Goal: Task Accomplishment & Management: Manage account settings

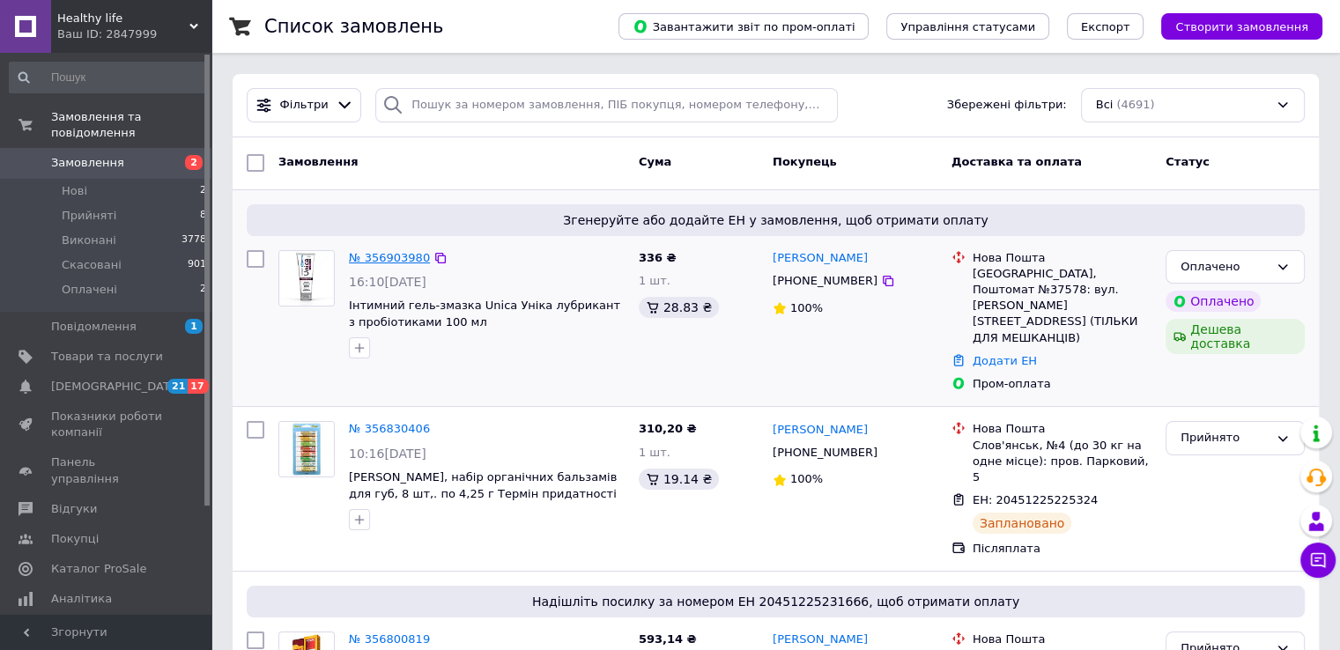
click at [374, 259] on link "№ 356903980" at bounding box center [389, 257] width 81 height 13
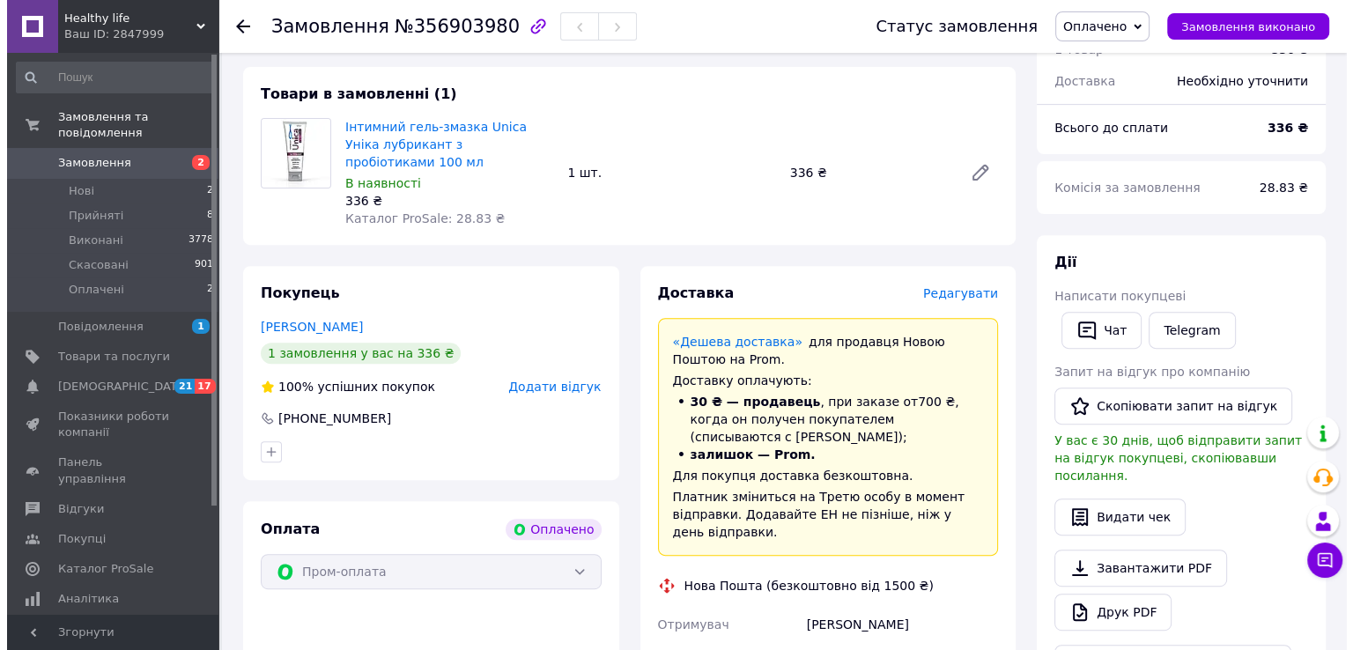
scroll to position [705, 0]
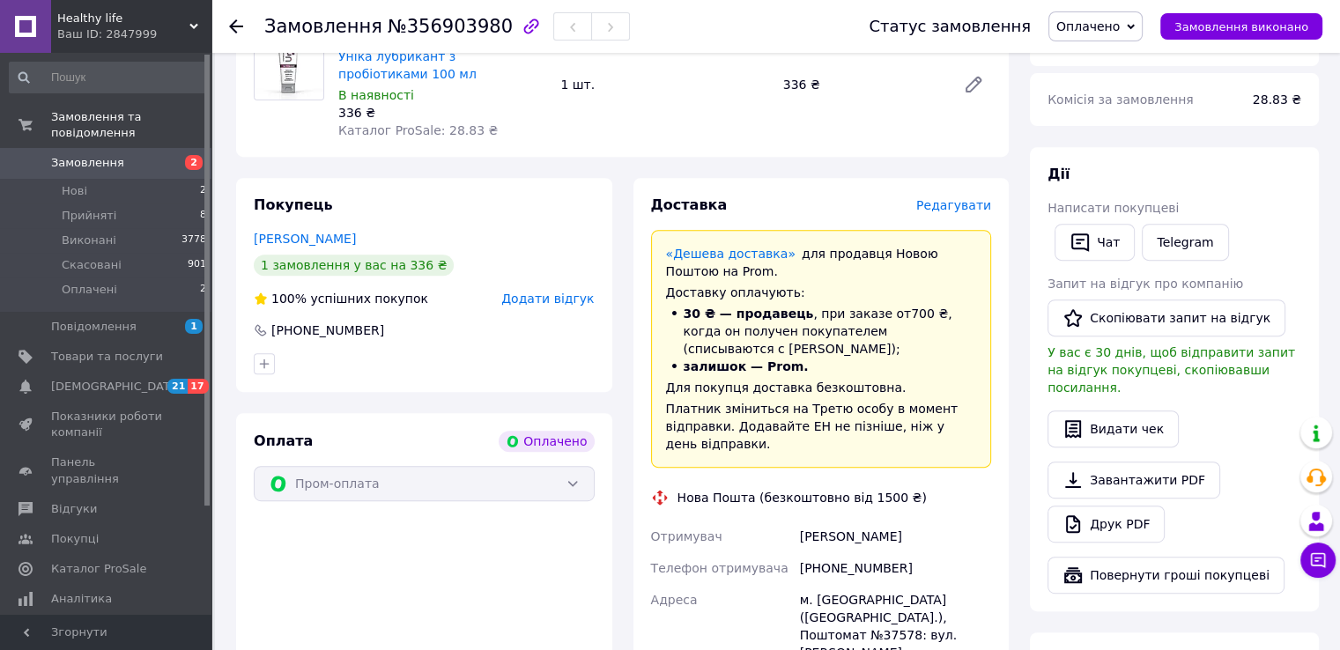
click at [953, 198] on span "Редагувати" at bounding box center [953, 205] width 75 height 14
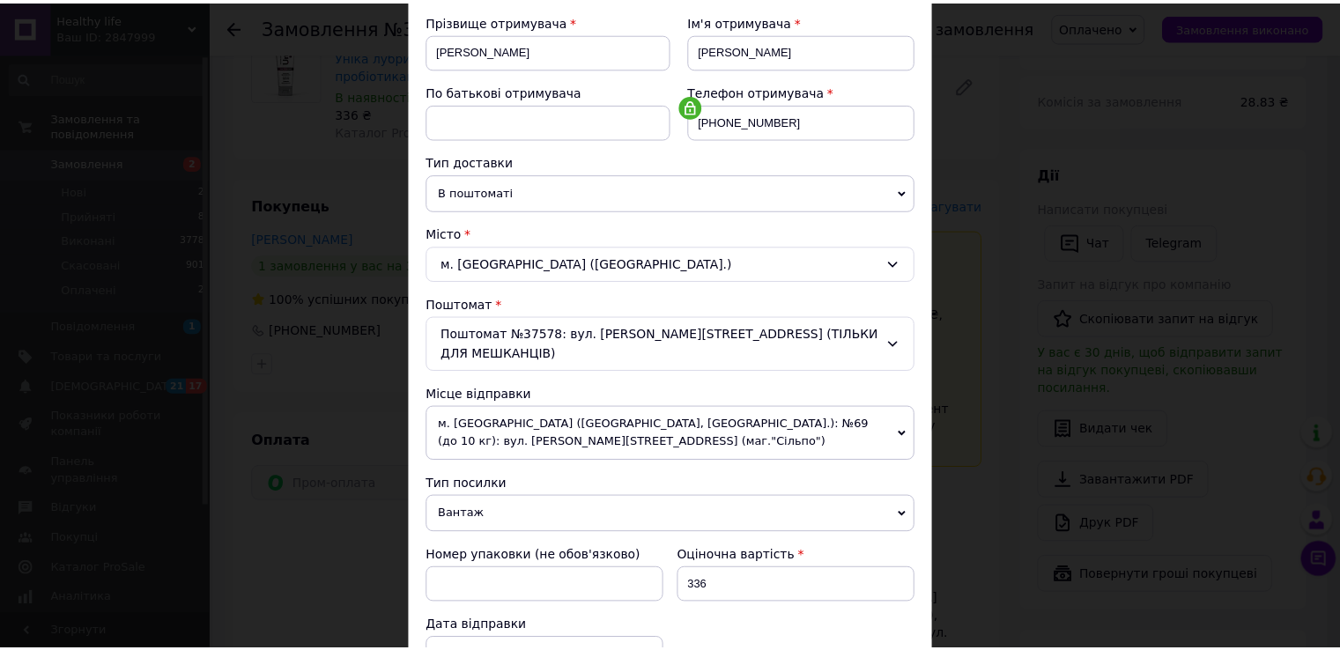
scroll to position [0, 0]
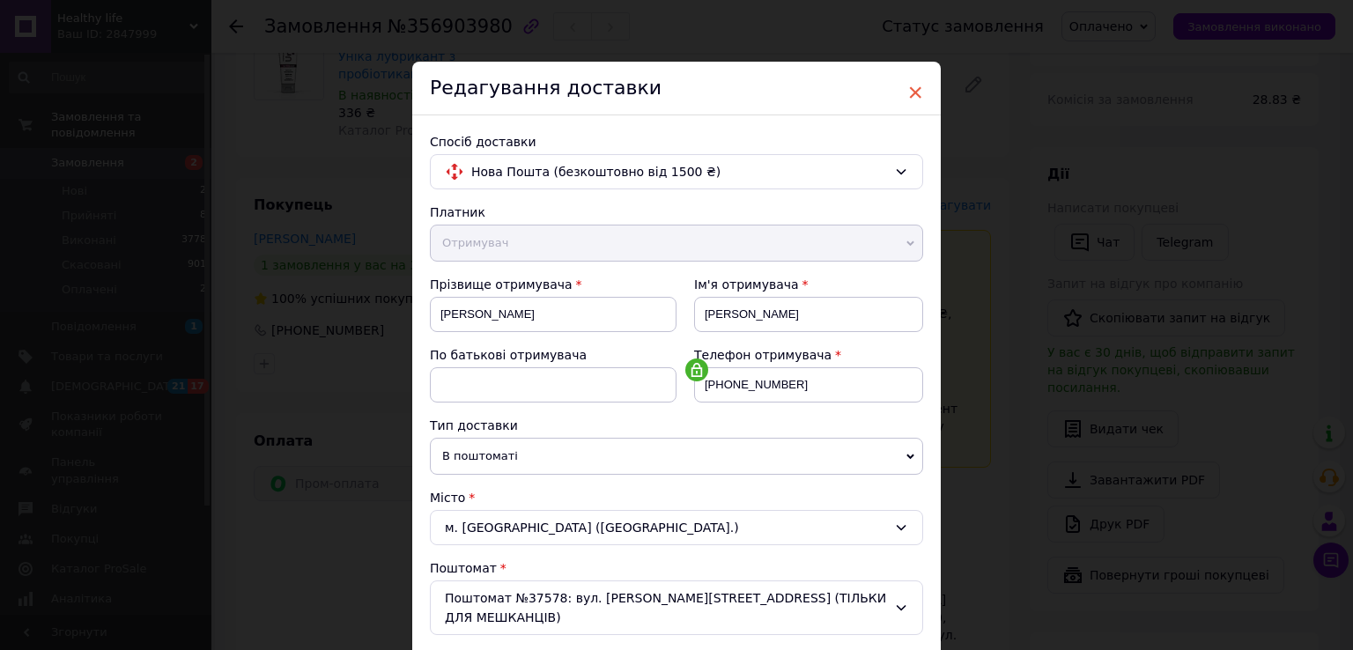
click at [913, 89] on span "×" at bounding box center [915, 93] width 16 height 30
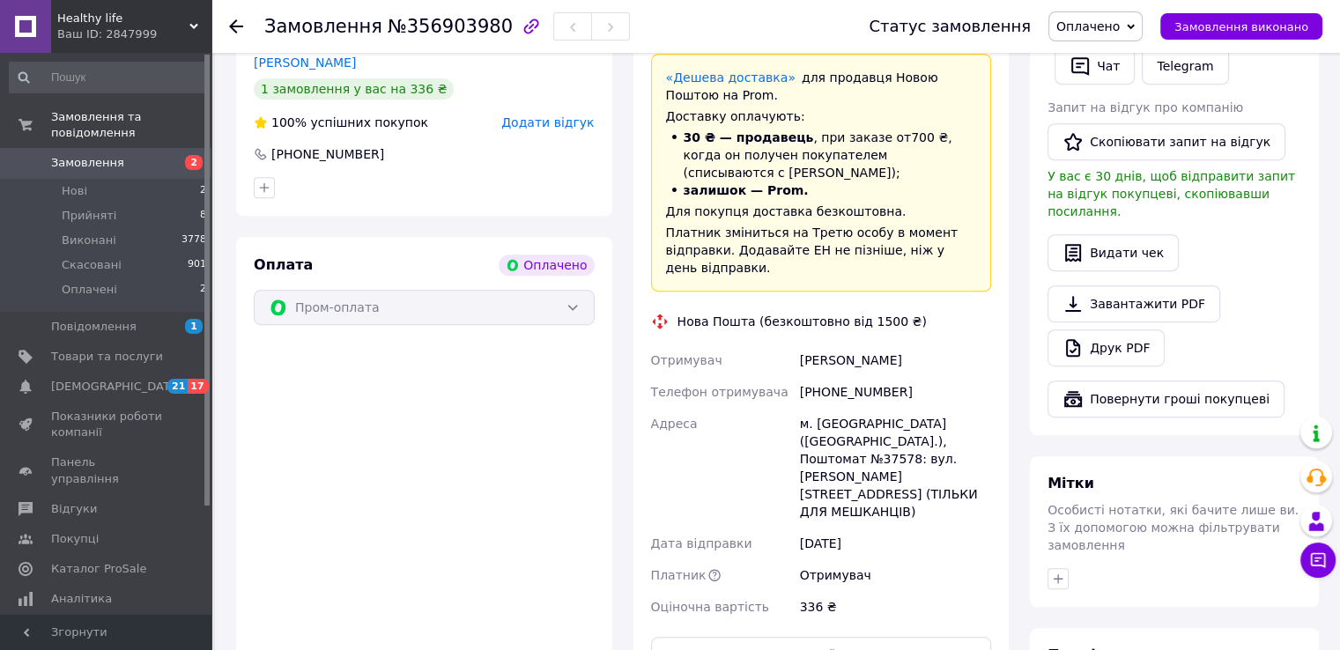
scroll to position [1057, 0]
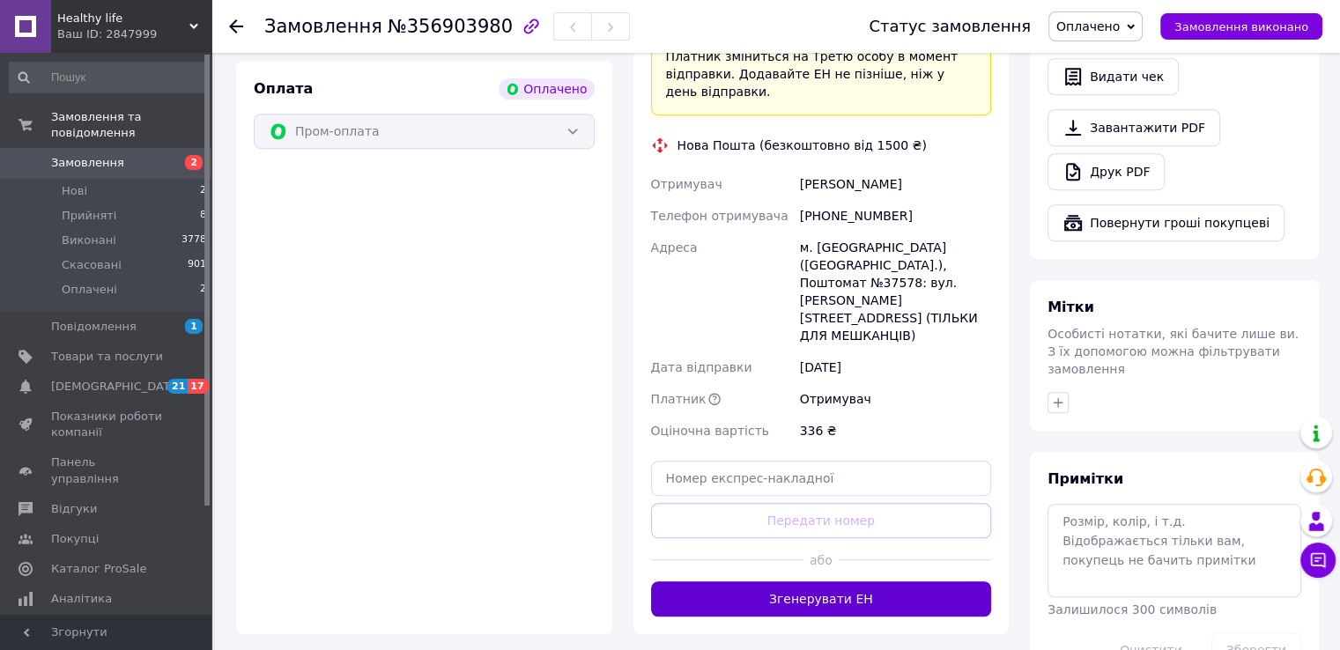
click at [814, 581] on button "Згенерувати ЕН" at bounding box center [821, 598] width 341 height 35
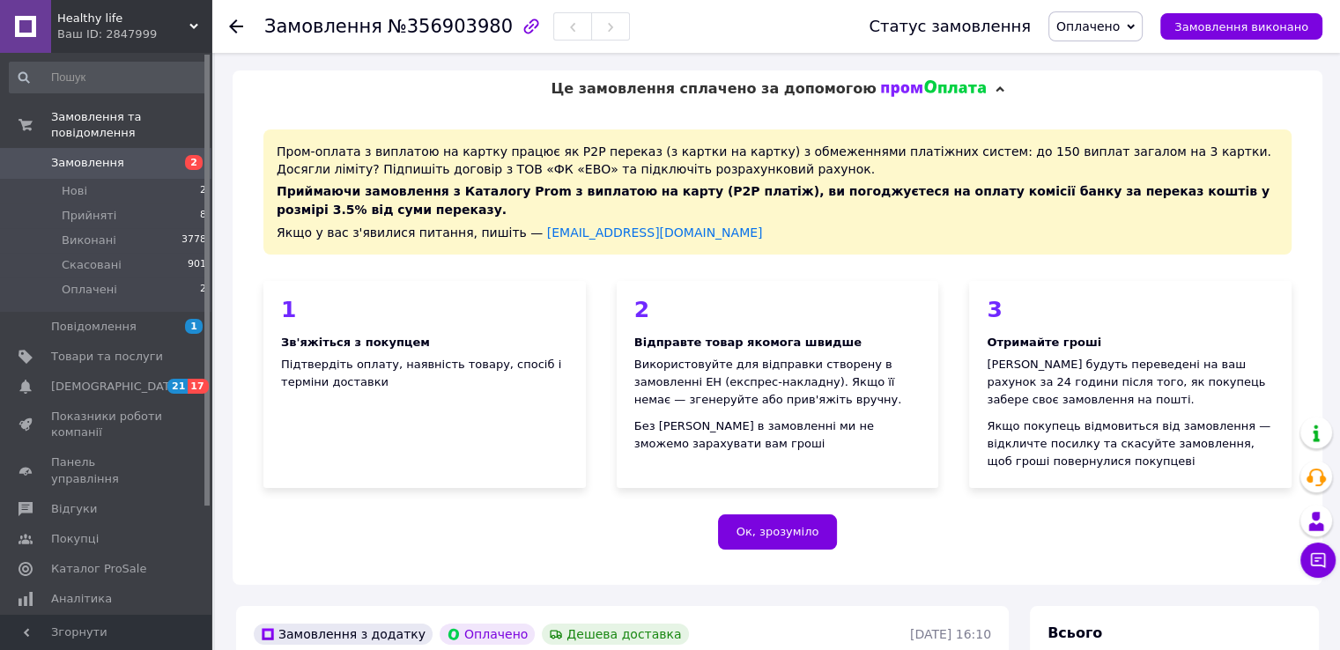
scroll to position [264, 0]
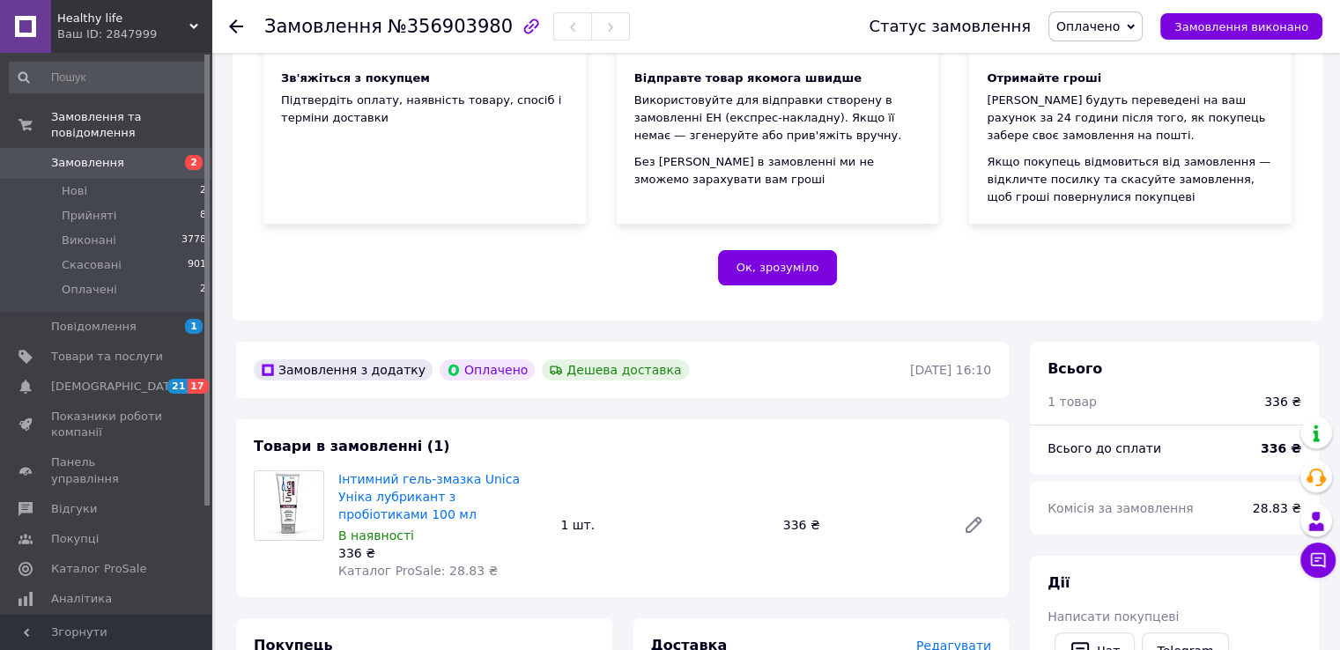
click at [1120, 25] on span "Оплачено" at bounding box center [1087, 26] width 63 height 14
click at [1120, 64] on li "Прийнято" at bounding box center [1095, 61] width 92 height 26
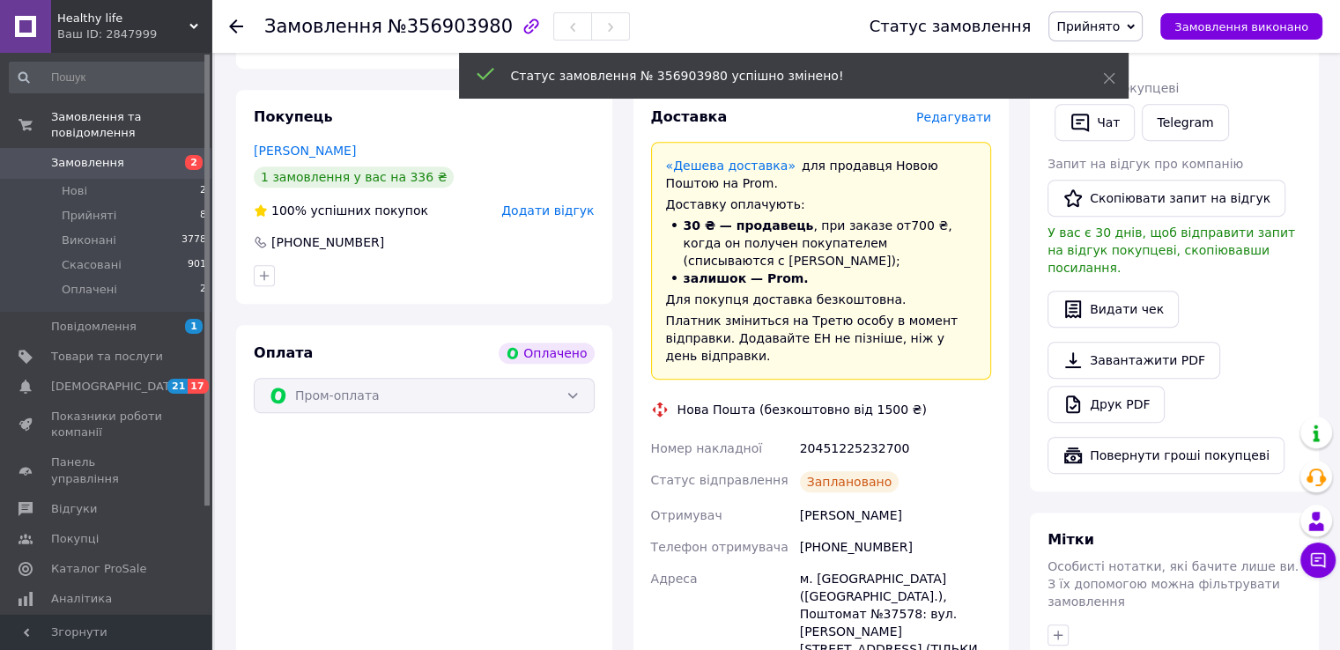
scroll to position [1218, 0]
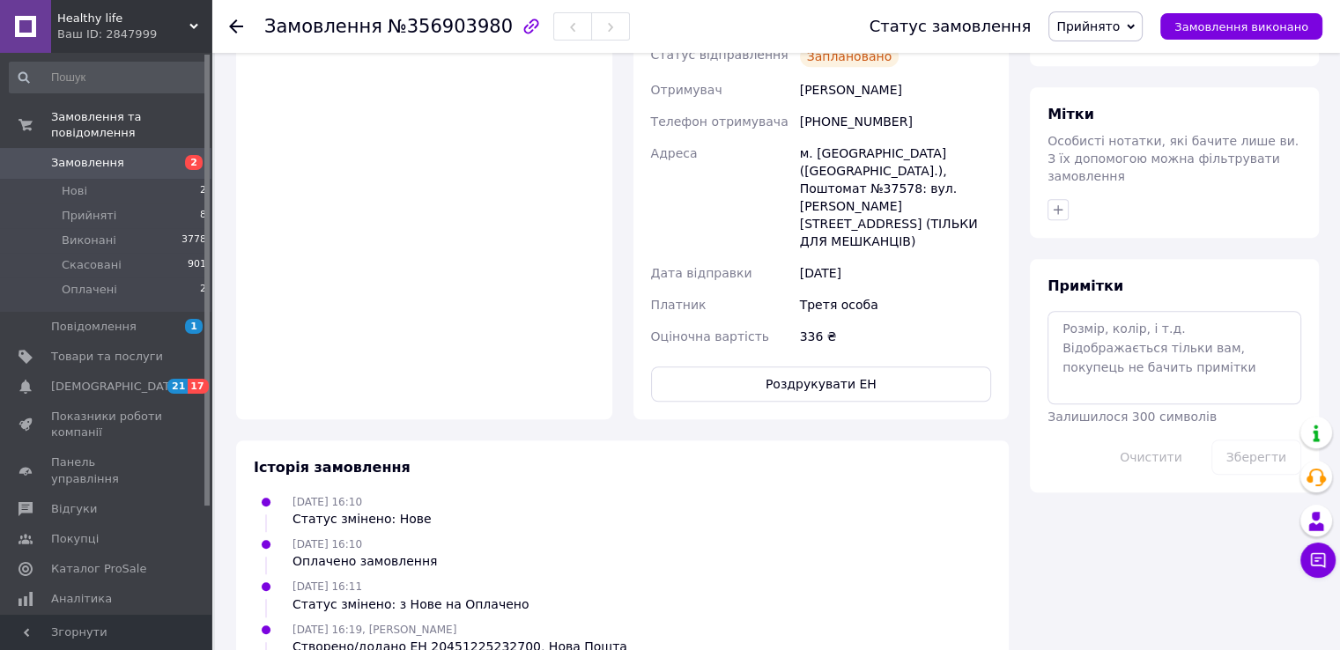
click at [234, 27] on icon at bounding box center [236, 26] width 14 height 14
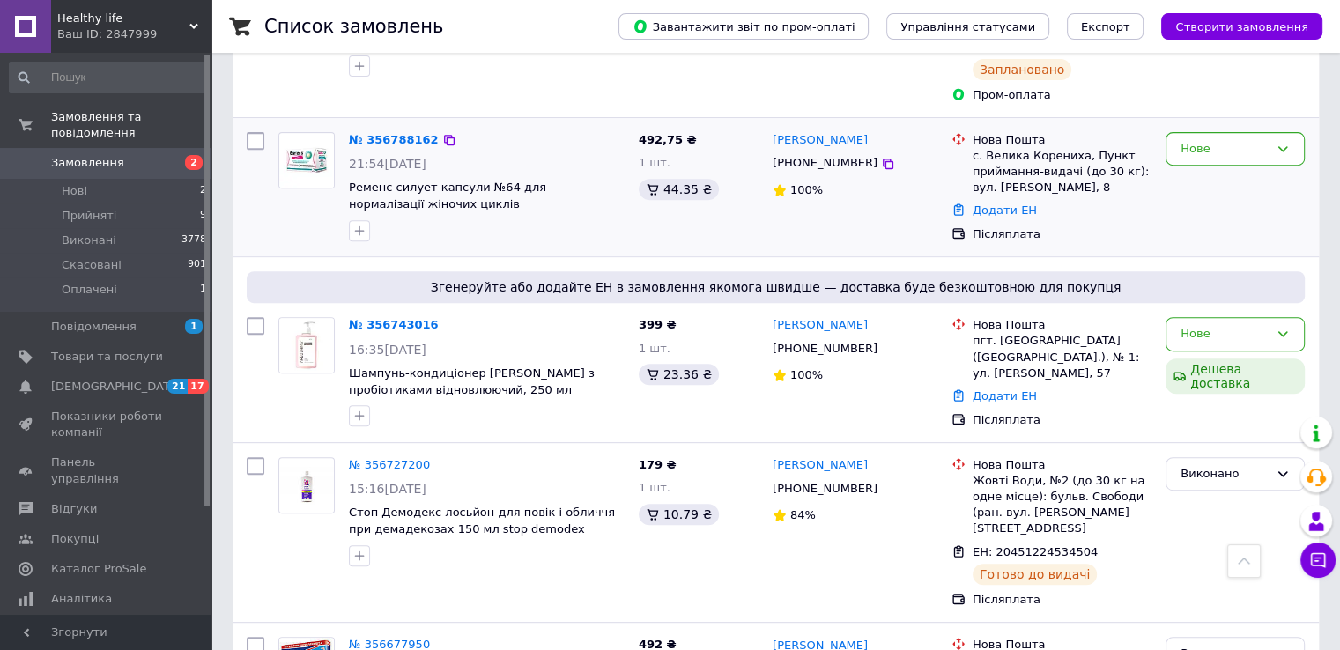
scroll to position [529, 0]
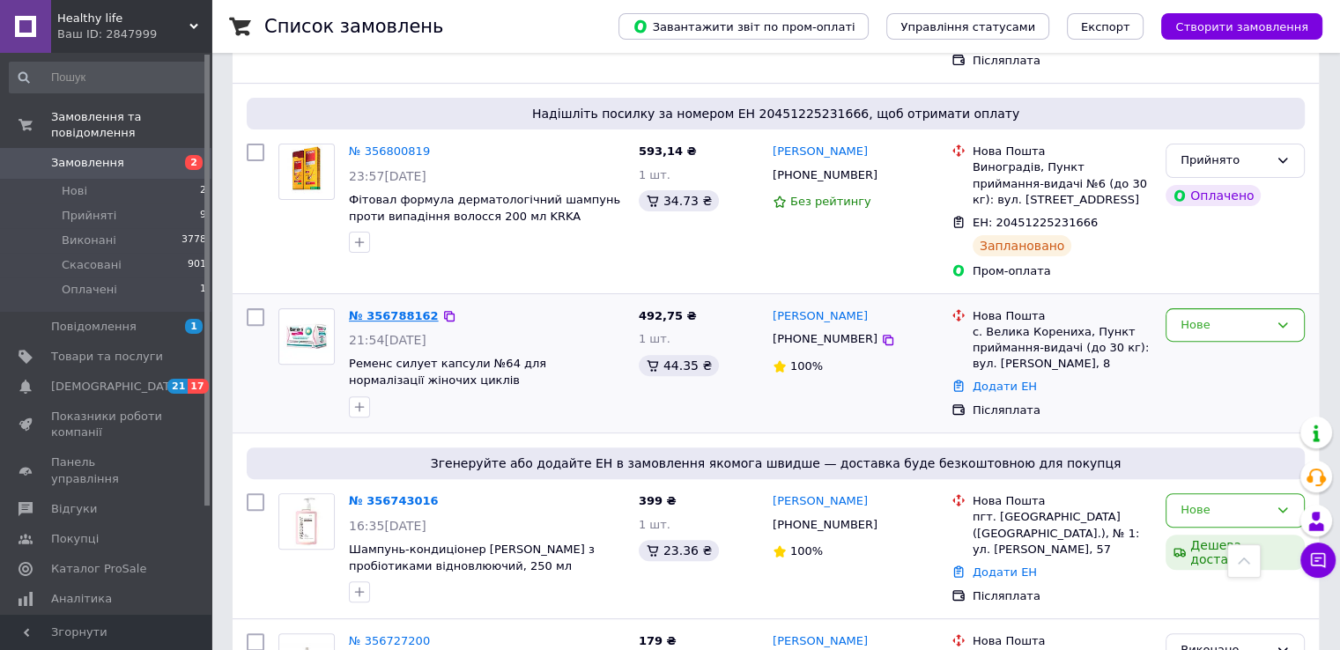
click at [374, 309] on link "№ 356788162" at bounding box center [394, 315] width 90 height 13
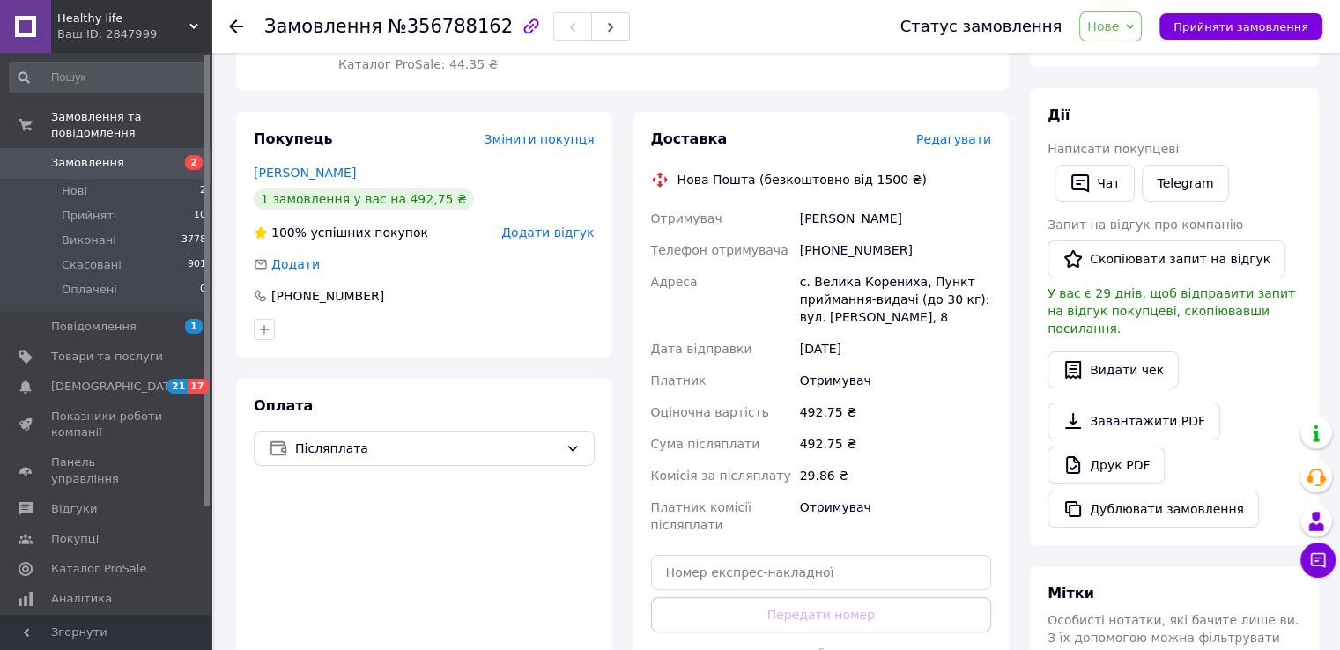
scroll to position [440, 0]
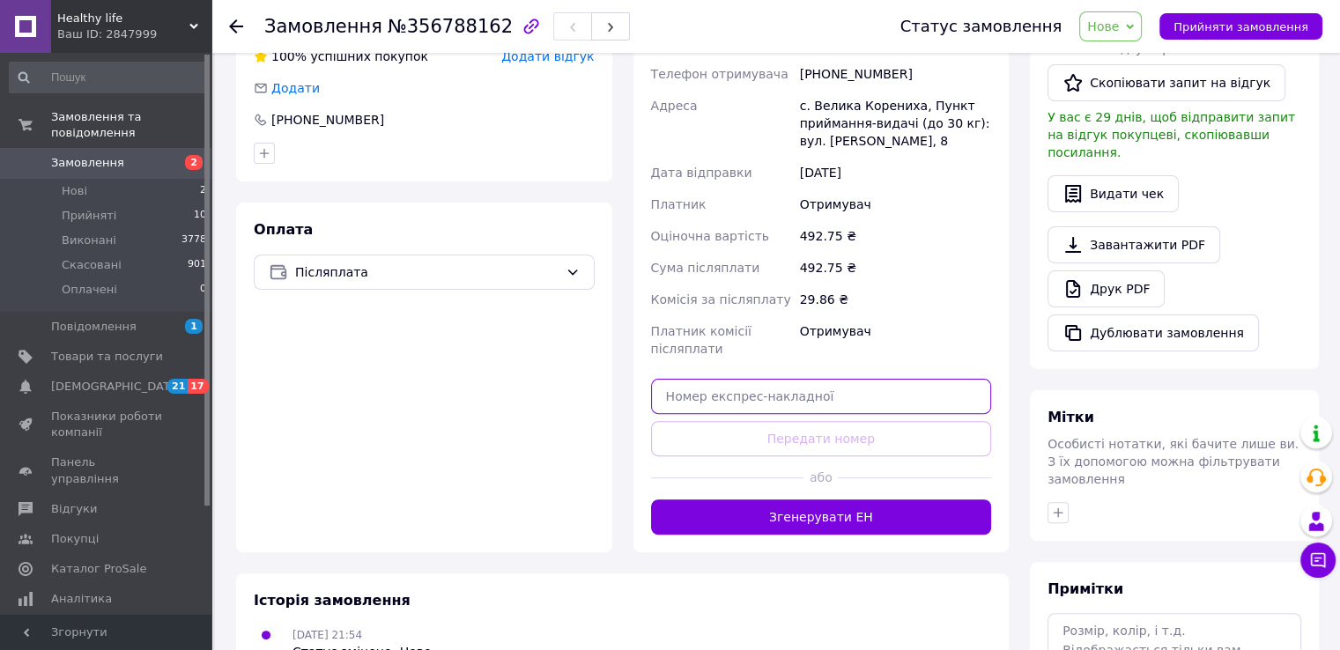
click at [682, 379] on input "text" at bounding box center [821, 396] width 341 height 35
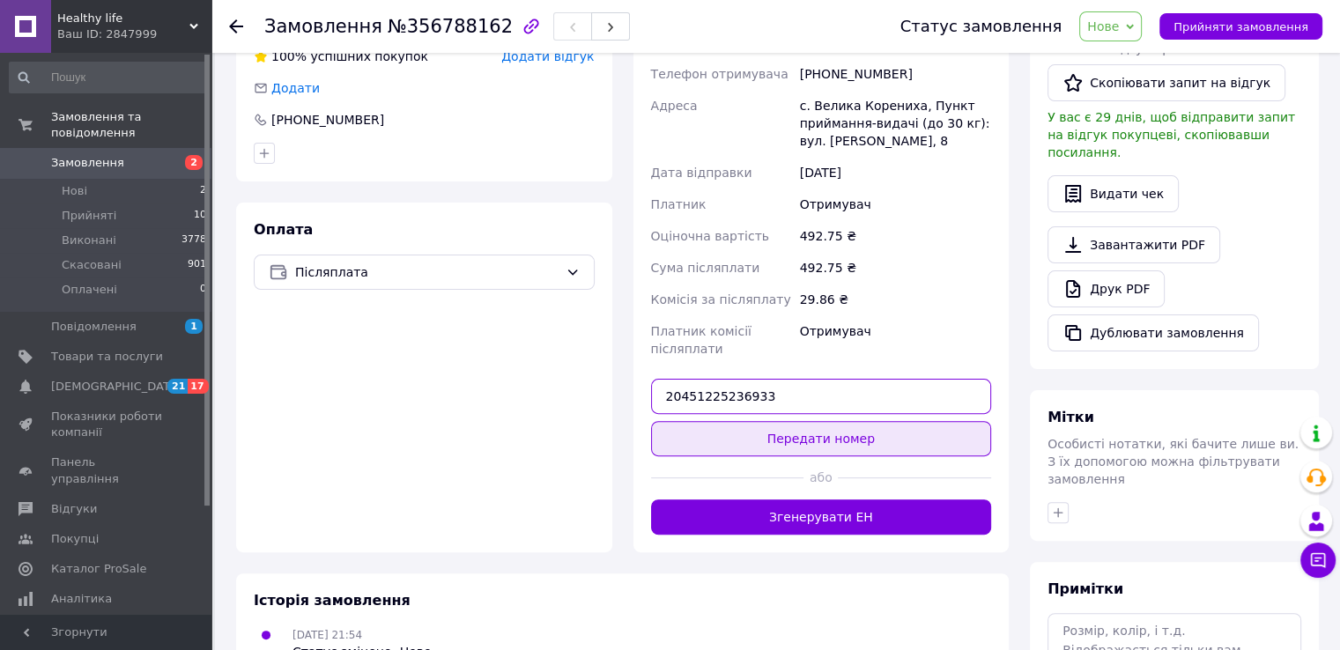
type input "20451225236933"
click at [821, 421] on button "Передати номер" at bounding box center [821, 438] width 341 height 35
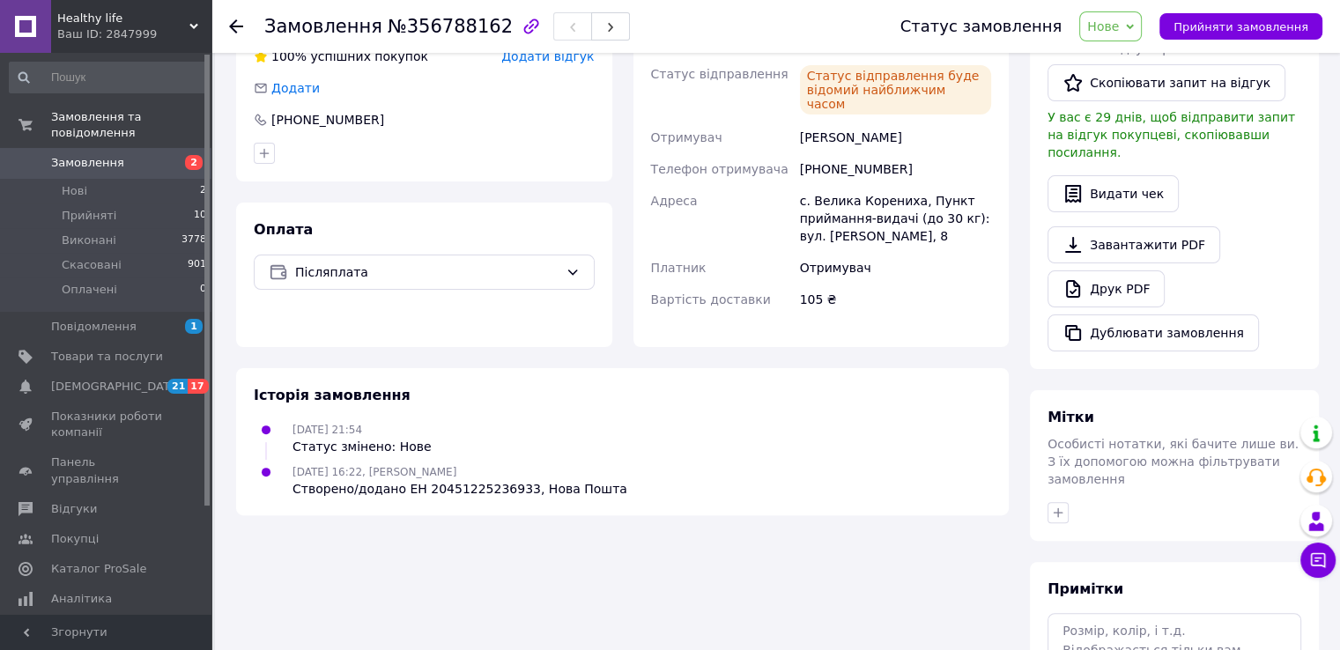
click at [1118, 26] on span "Нове" at bounding box center [1103, 26] width 32 height 14
click at [1119, 61] on li "Прийнято" at bounding box center [1120, 61] width 81 height 26
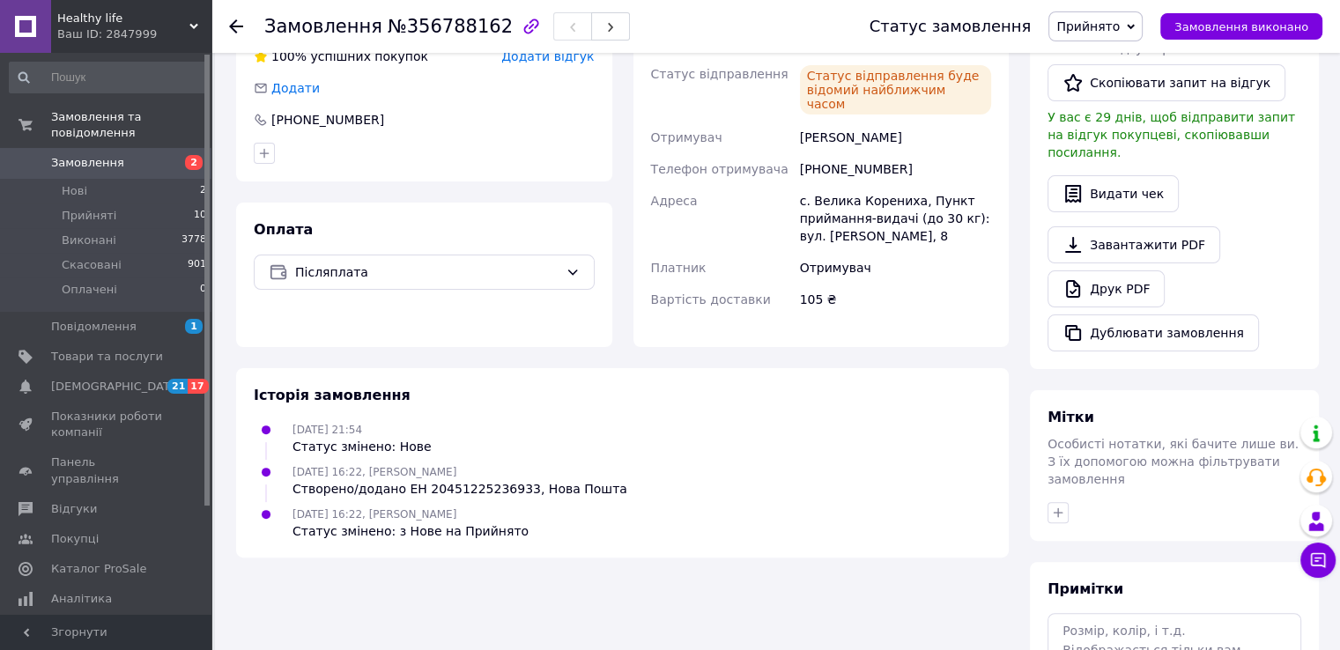
click at [239, 20] on icon at bounding box center [236, 26] width 14 height 14
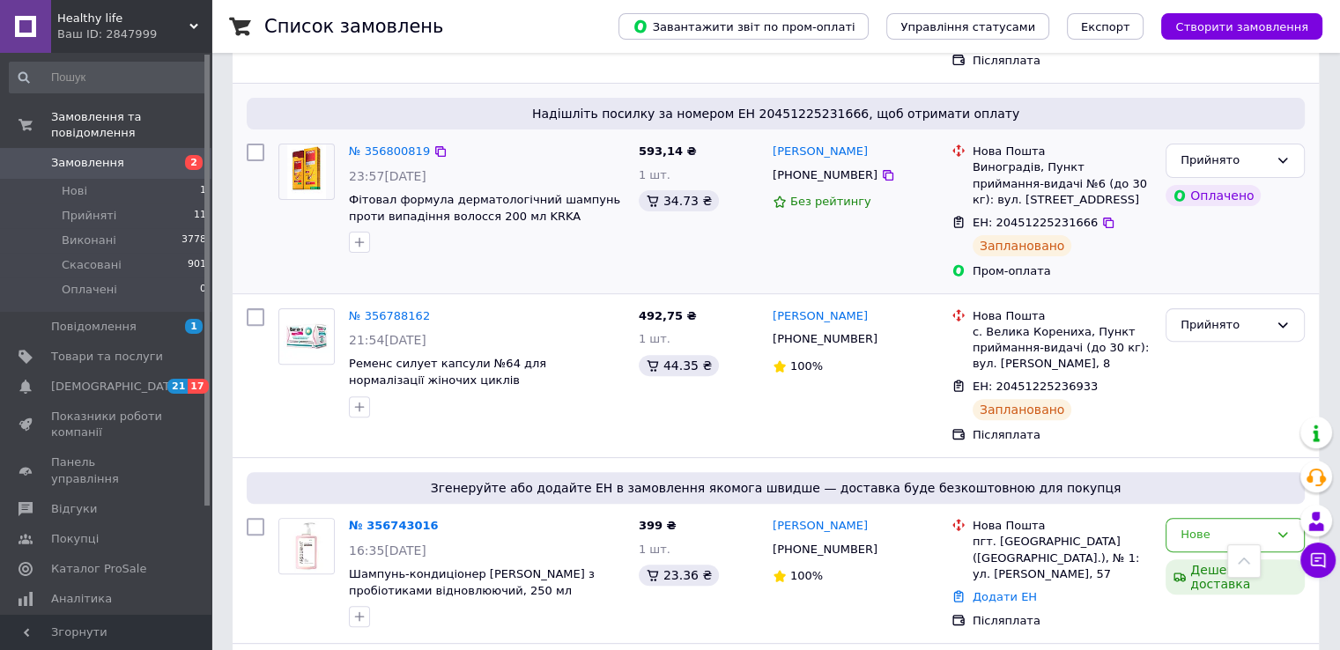
scroll to position [617, 0]
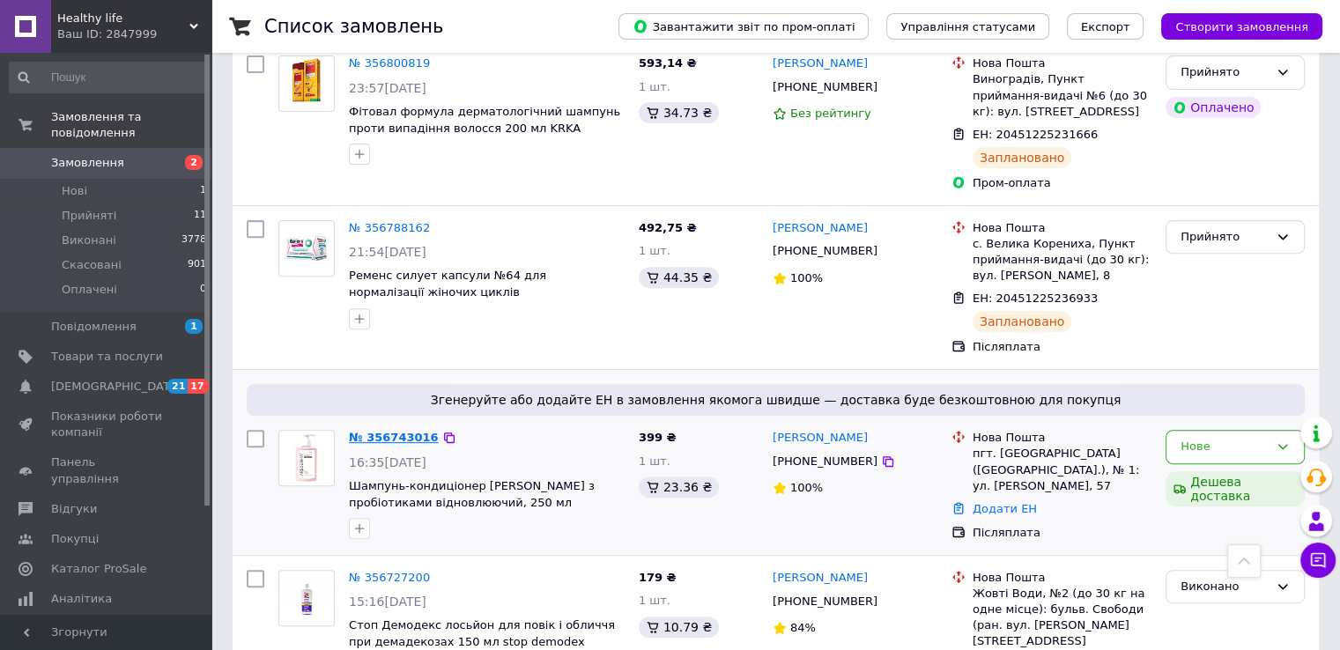
click at [387, 431] on link "№ 356743016" at bounding box center [394, 437] width 90 height 13
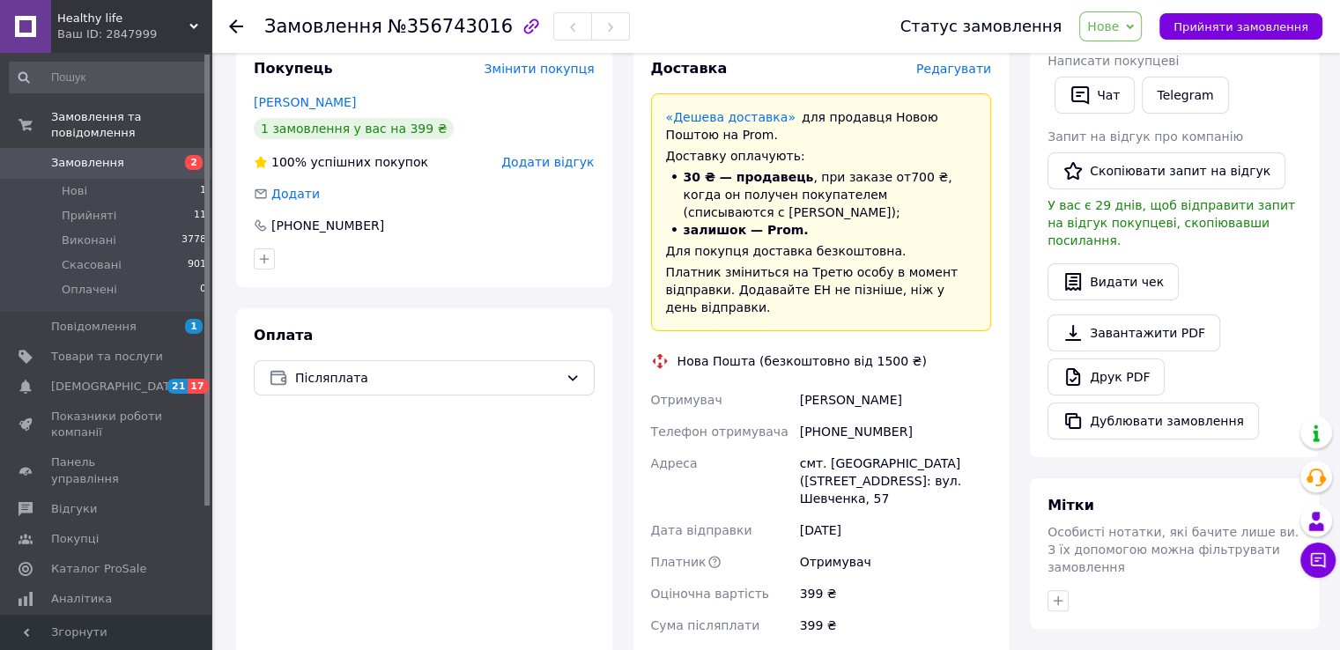
scroll to position [529, 0]
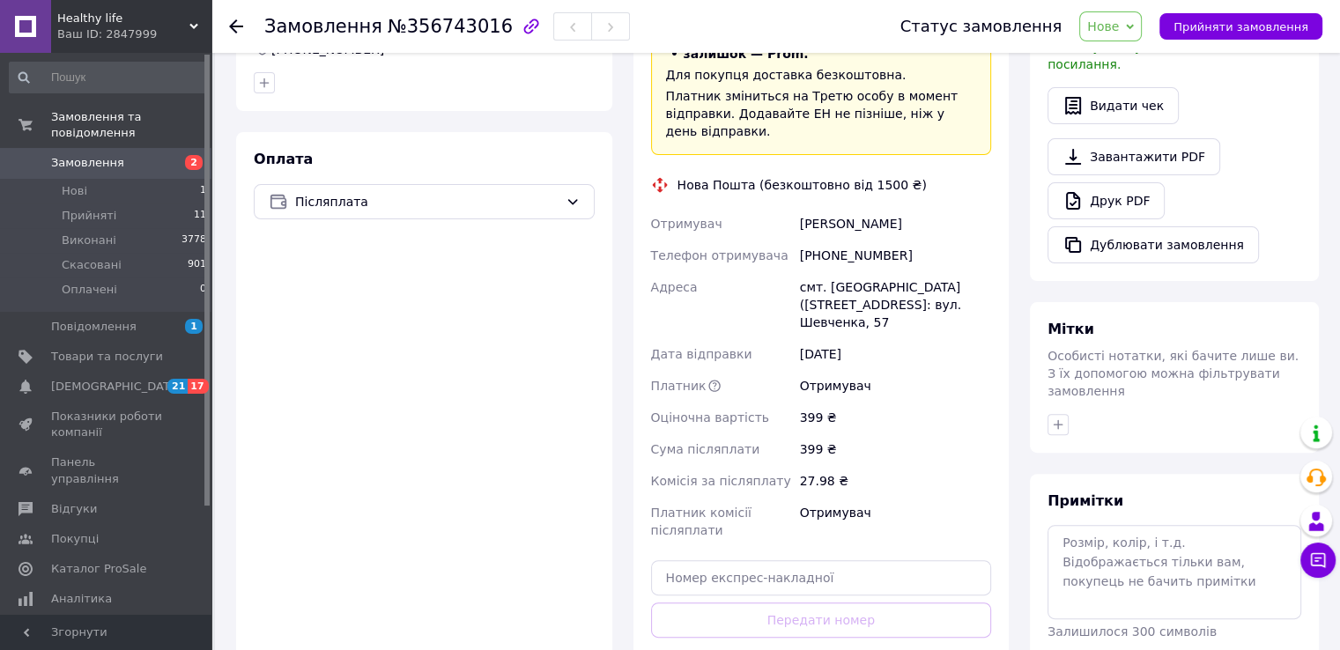
click at [236, 26] on use at bounding box center [236, 26] width 14 height 14
